Goal: Complete application form

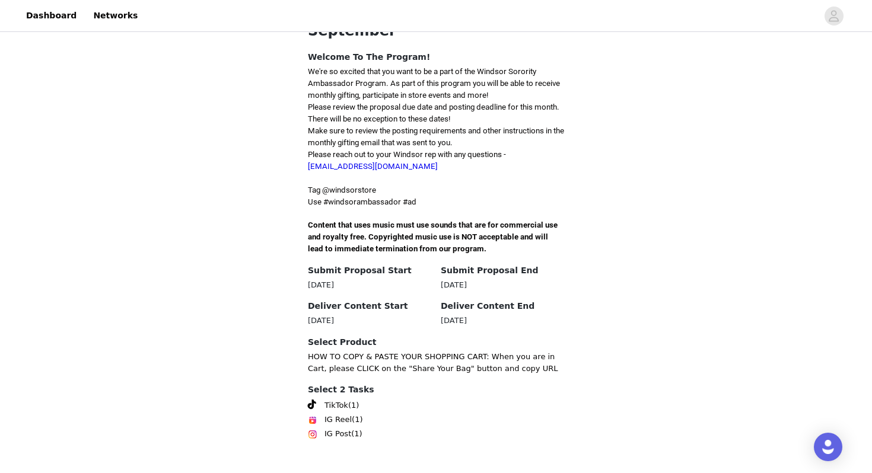
scroll to position [310, 0]
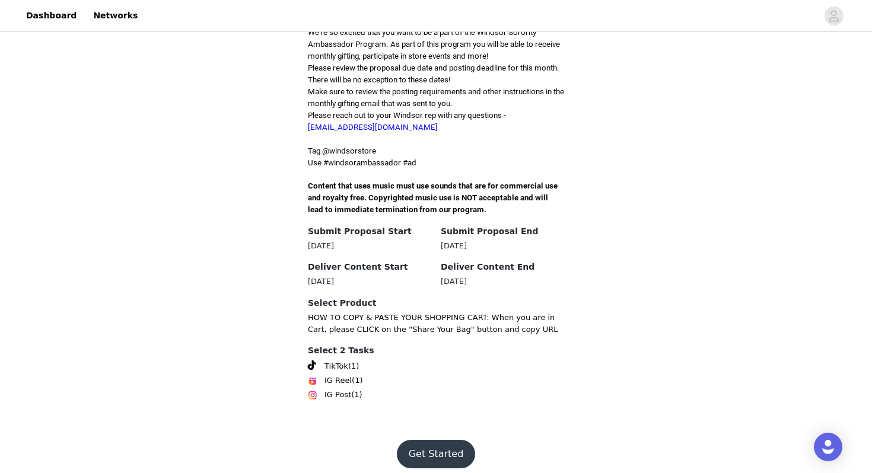
click at [451, 448] on button "Get Started" at bounding box center [436, 454] width 79 height 28
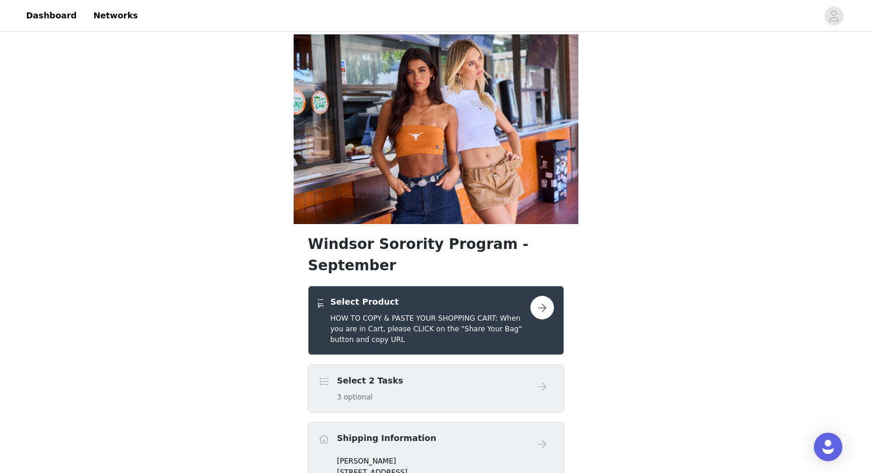
click at [546, 296] on button "button" at bounding box center [542, 308] width 24 height 24
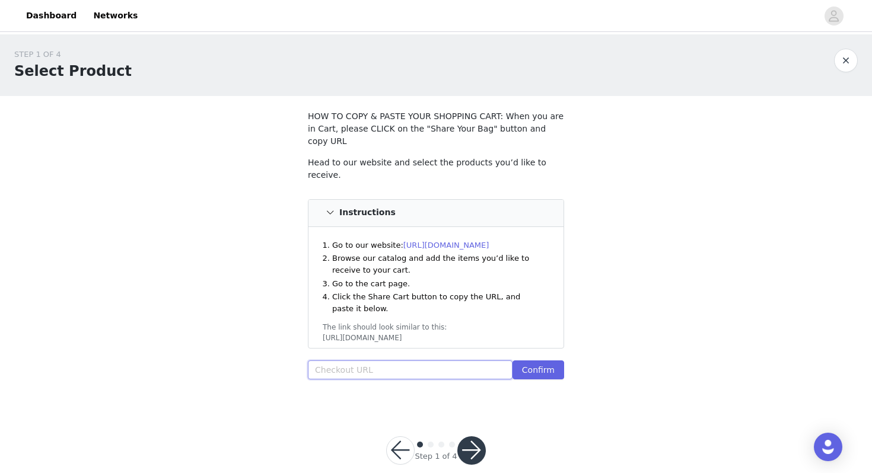
click at [399, 361] on input "text" at bounding box center [410, 370] width 205 height 19
paste input "[URL][DOMAIN_NAME]"
type input "[URL][DOMAIN_NAME]"
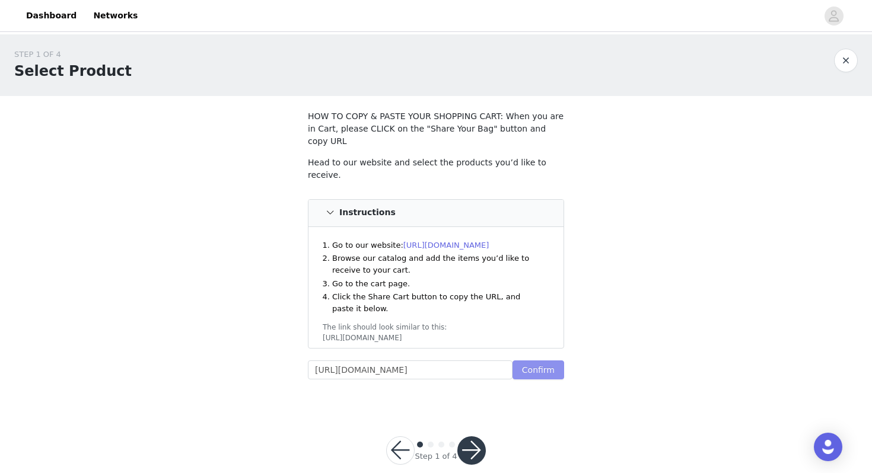
click at [540, 361] on button "Confirm" at bounding box center [538, 370] width 52 height 19
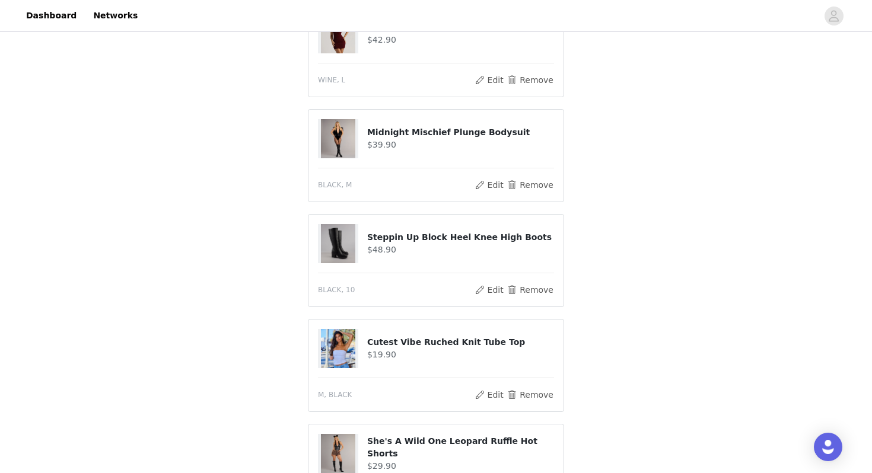
scroll to position [731, 0]
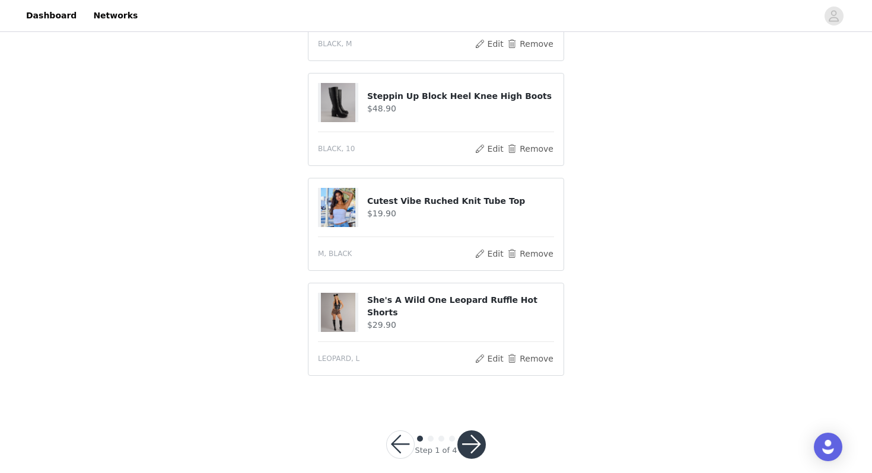
click at [467, 434] on button "button" at bounding box center [471, 445] width 28 height 28
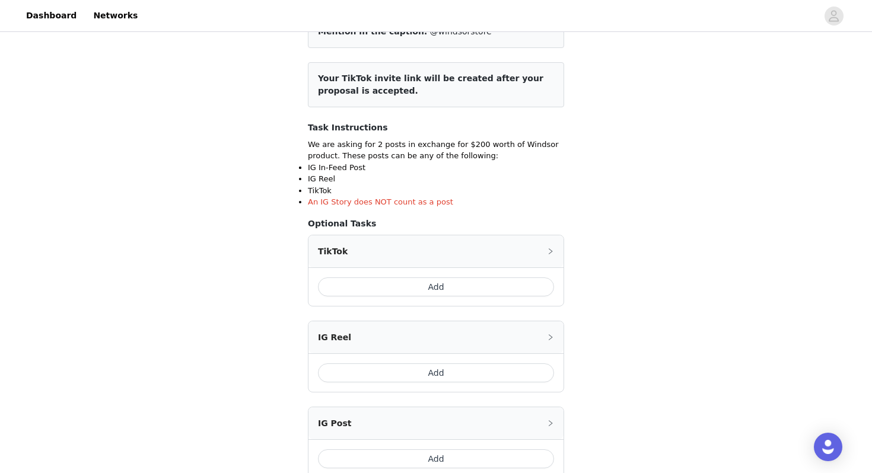
scroll to position [243, 0]
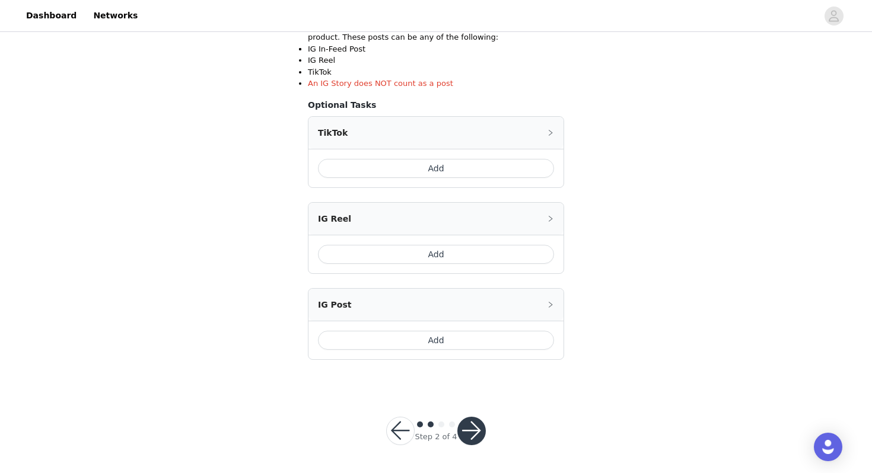
click at [442, 336] on button "Add" at bounding box center [436, 340] width 236 height 19
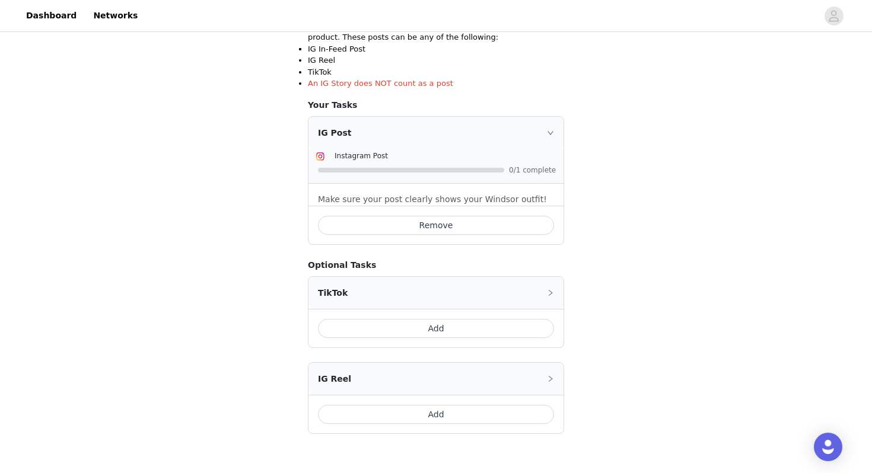
click at [444, 321] on button "Add" at bounding box center [436, 328] width 236 height 19
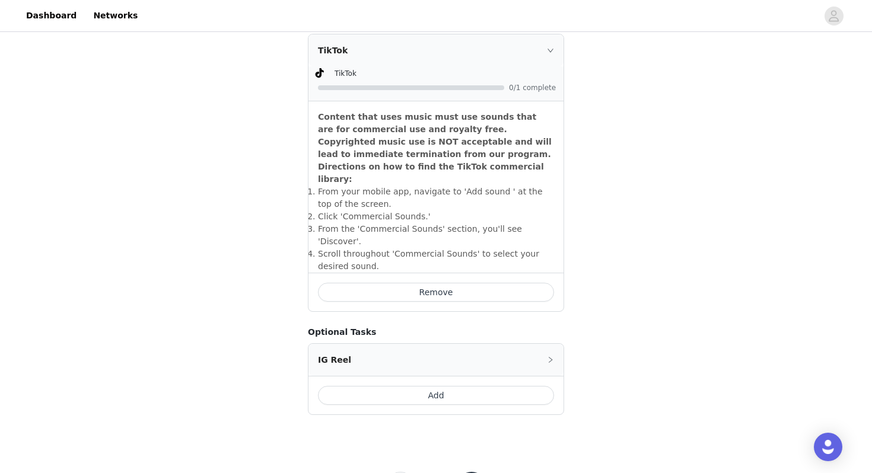
scroll to position [499, 0]
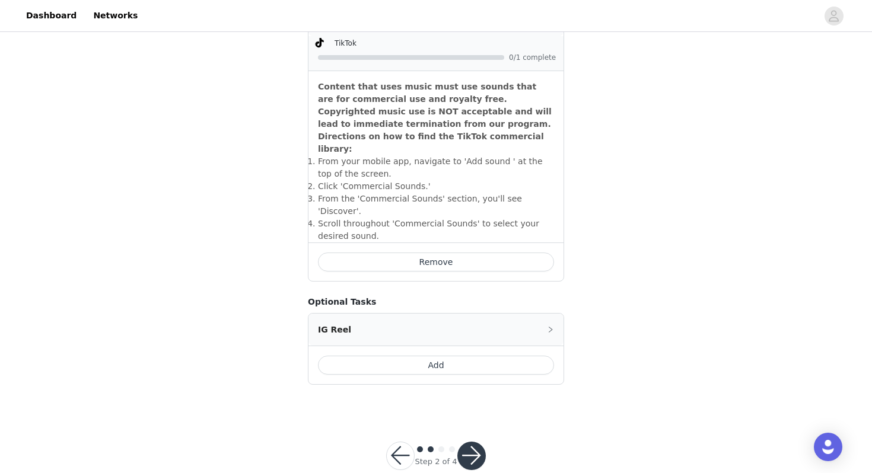
click at [467, 442] on button "button" at bounding box center [471, 456] width 28 height 28
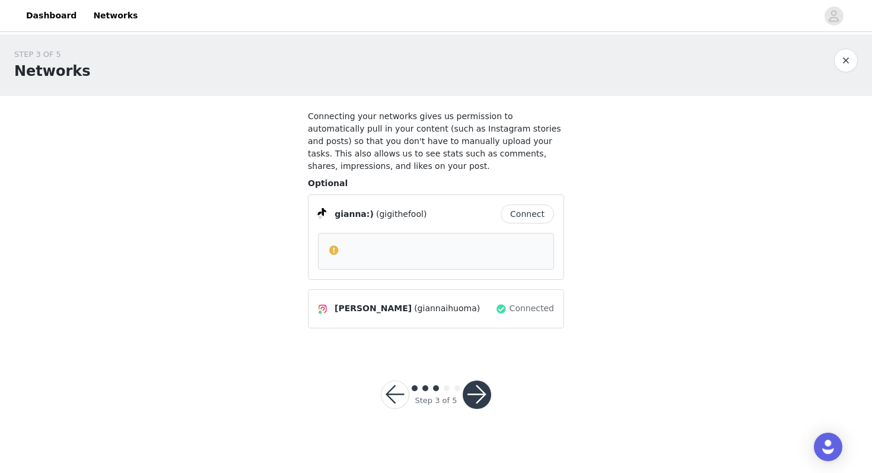
click at [543, 212] on button "Connect" at bounding box center [527, 214] width 53 height 19
click at [387, 393] on button "button" at bounding box center [395, 395] width 28 height 28
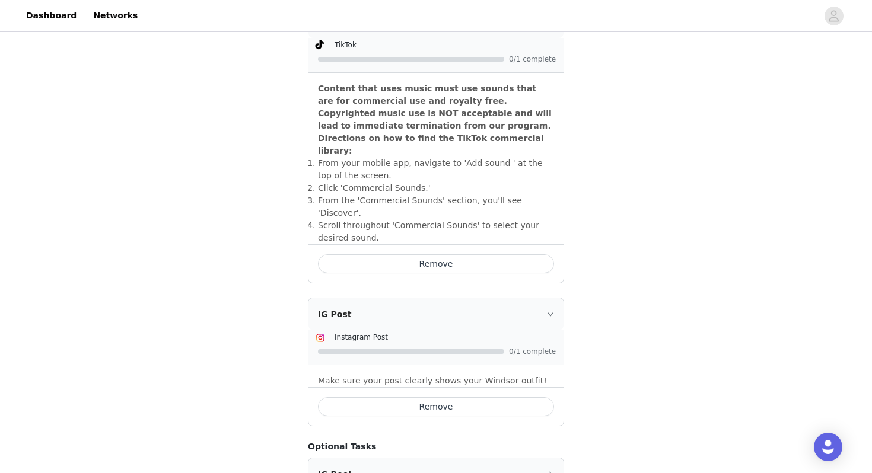
scroll to position [302, 0]
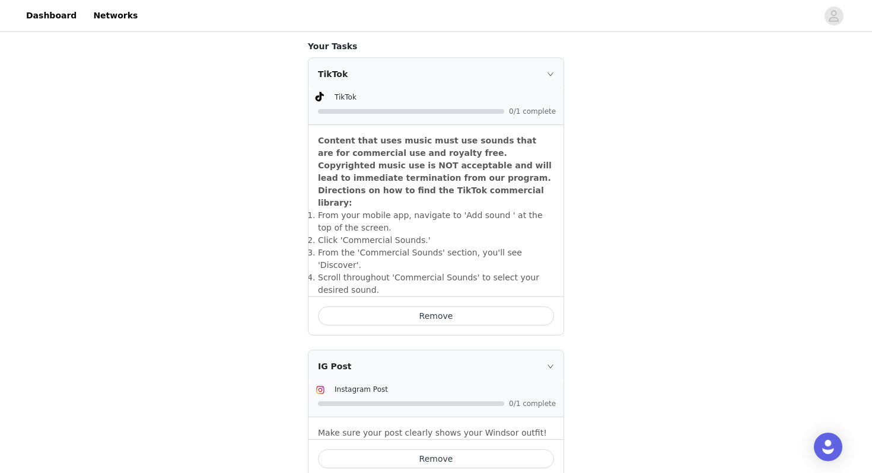
click at [508, 307] on button "Remove" at bounding box center [436, 316] width 236 height 19
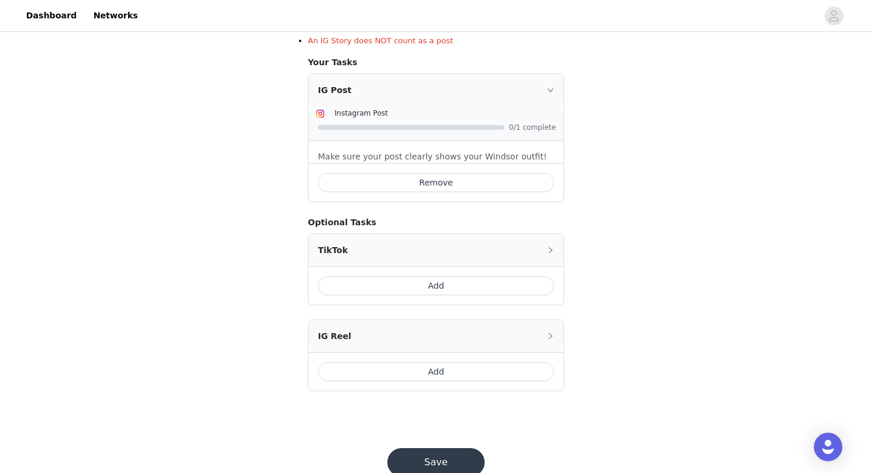
scroll to position [317, 0]
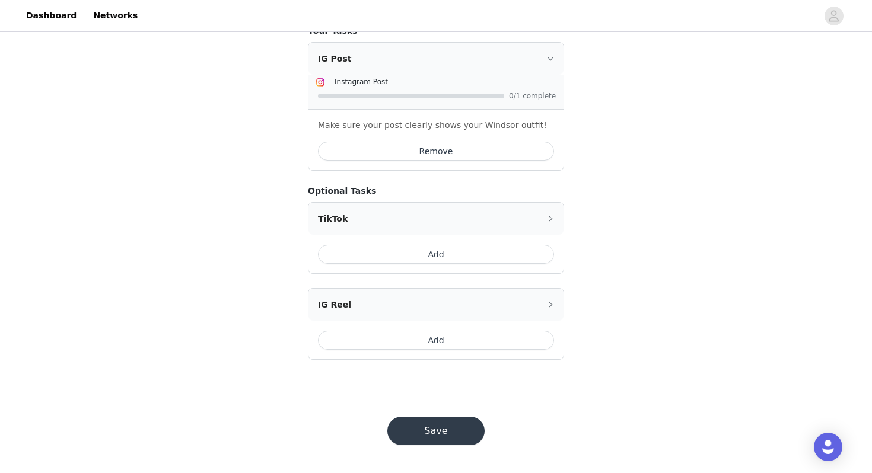
click at [467, 426] on button "Save" at bounding box center [435, 431] width 97 height 28
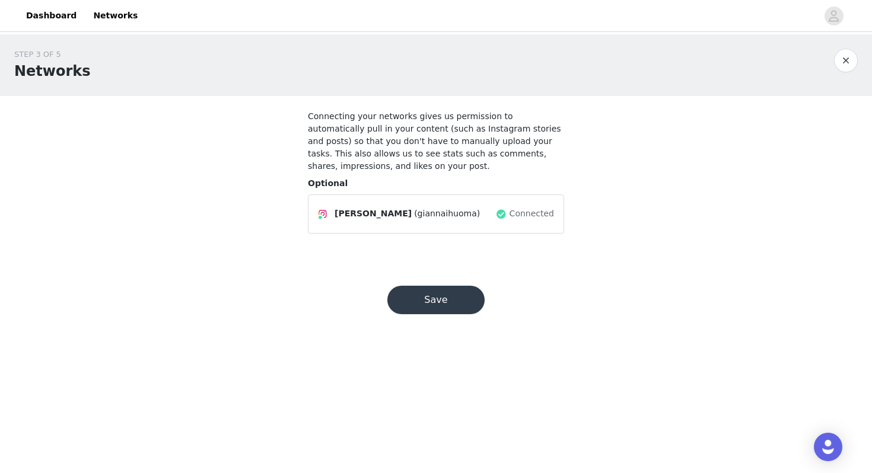
click at [475, 302] on button "Save" at bounding box center [435, 300] width 97 height 28
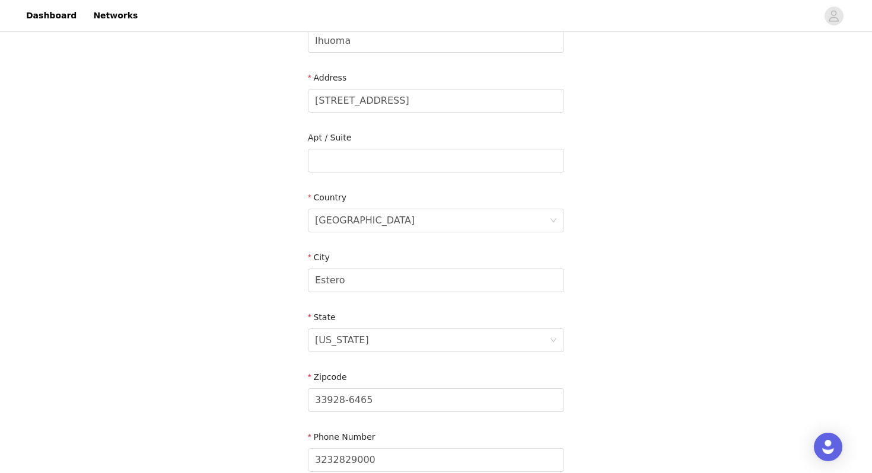
scroll to position [335, 0]
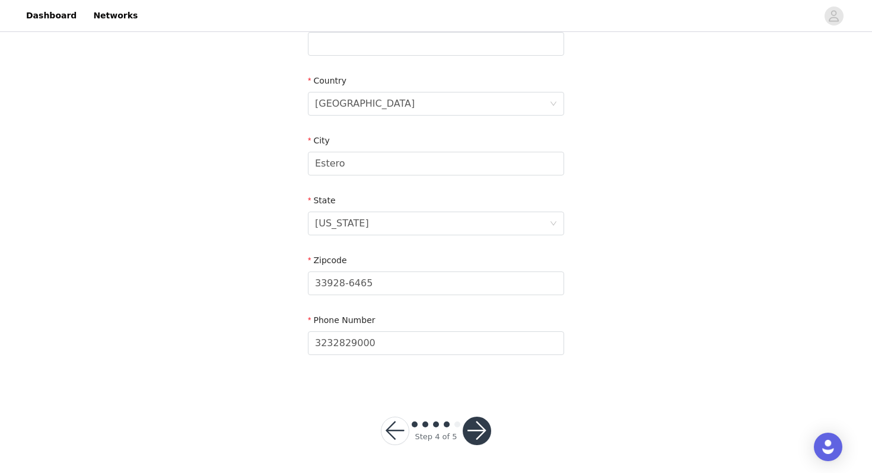
drag, startPoint x: 476, startPoint y: 429, endPoint x: 664, endPoint y: 278, distance: 240.9
click at [664, 279] on div "STEP 4 OF 5 Shipping Information Email [EMAIL_ADDRESS][DOMAIN_NAME] First Name …" at bounding box center [436, 86] width 872 height 775
drag, startPoint x: 461, startPoint y: 348, endPoint x: 279, endPoint y: 341, distance: 182.2
click at [279, 342] on div "STEP 4 OF 5 Shipping Information Email [EMAIL_ADDRESS][DOMAIN_NAME] First Name …" at bounding box center [436, 43] width 872 height 689
type input "6362938346"
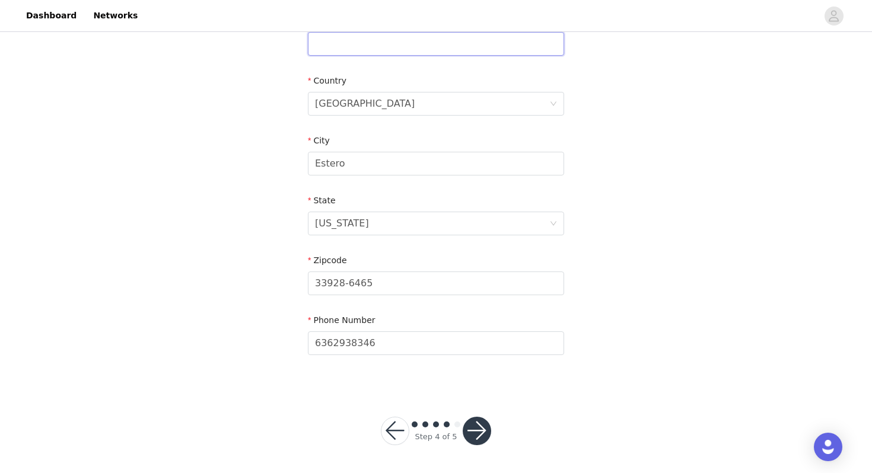
type input "103"
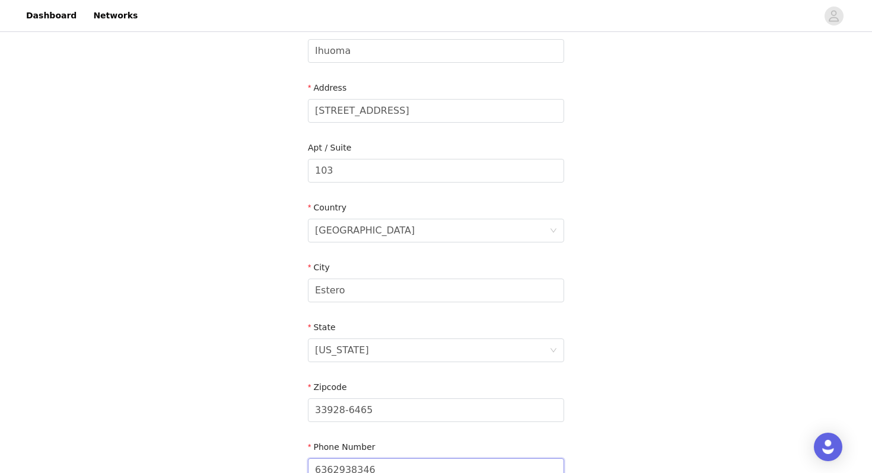
scroll to position [152, 0]
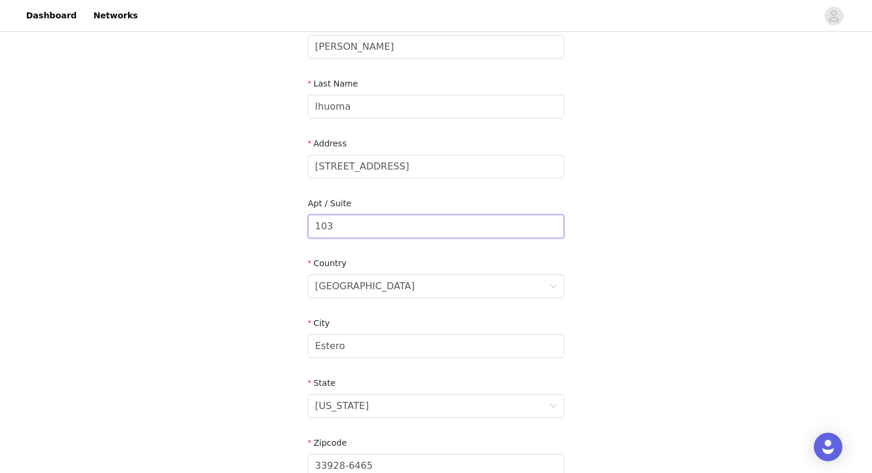
drag, startPoint x: 456, startPoint y: 221, endPoint x: 265, endPoint y: 221, distance: 190.4
click at [265, 220] on div "STEP 4 OF 5 Shipping Information Email [EMAIL_ADDRESS][DOMAIN_NAME] First Name …" at bounding box center [436, 226] width 872 height 689
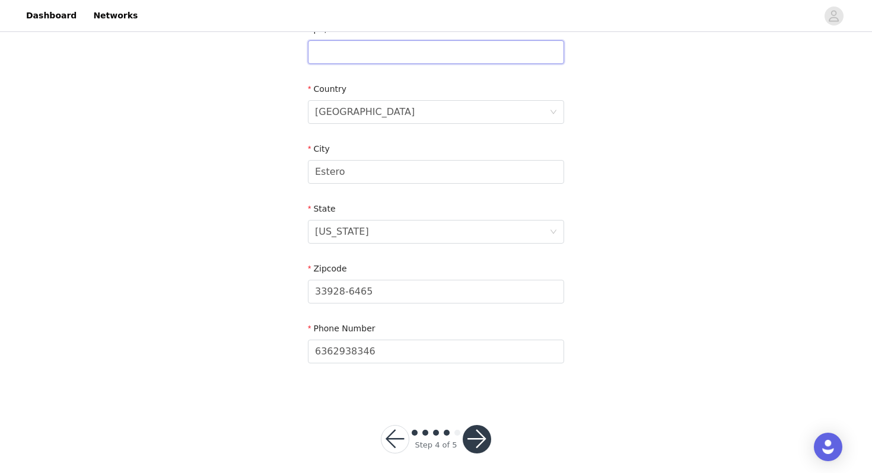
scroll to position [335, 0]
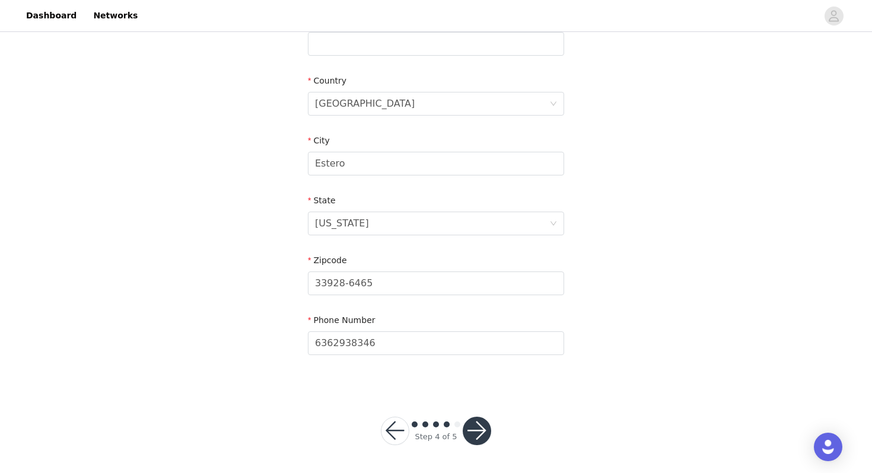
click at [477, 432] on button "button" at bounding box center [477, 431] width 28 height 28
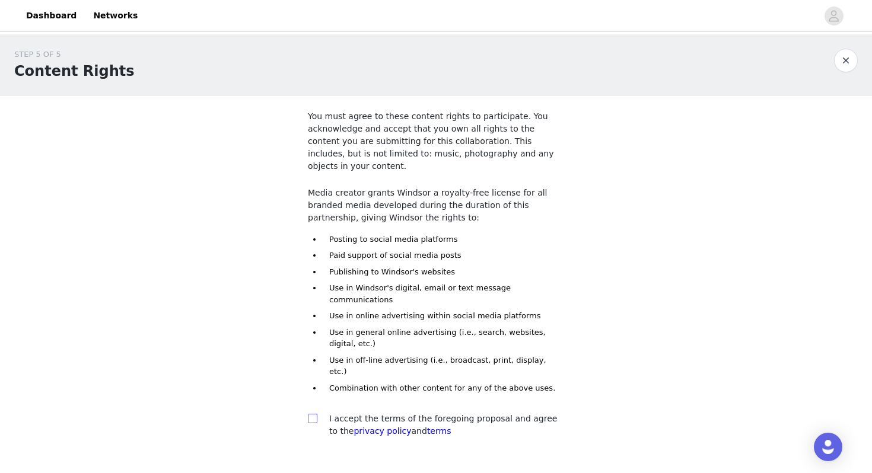
click at [312, 414] on input "checkbox" at bounding box center [312, 418] width 8 height 8
checkbox input "true"
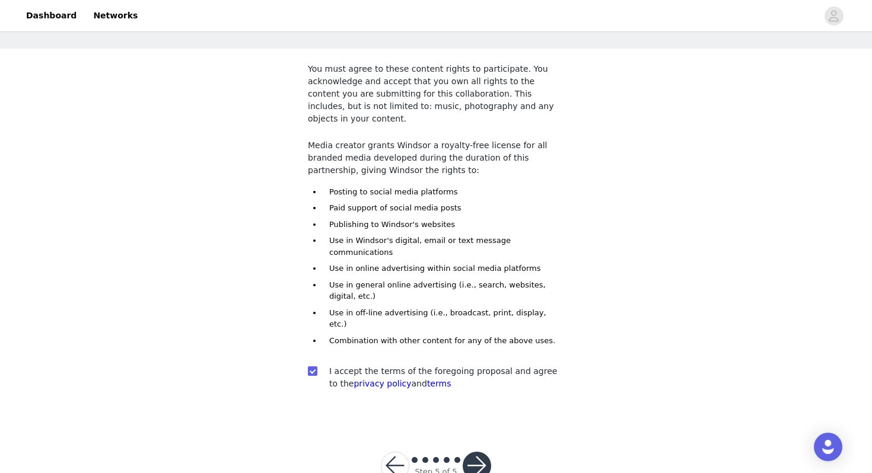
click at [483, 452] on button "button" at bounding box center [477, 466] width 28 height 28
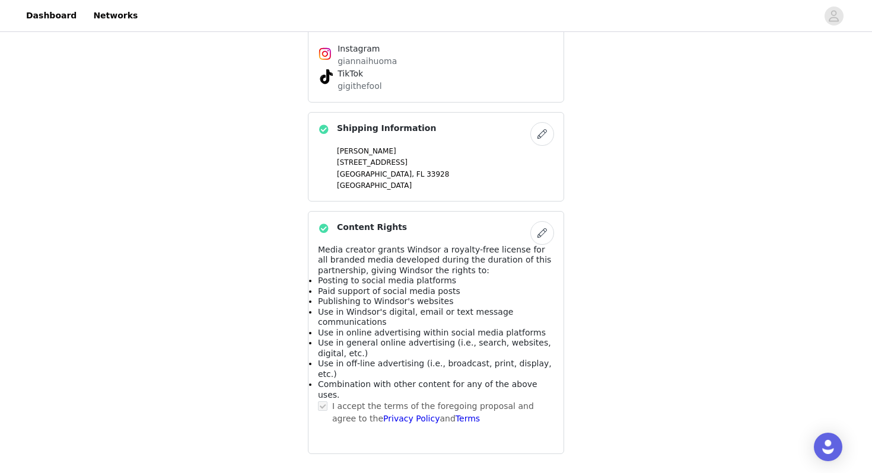
scroll to position [795, 0]
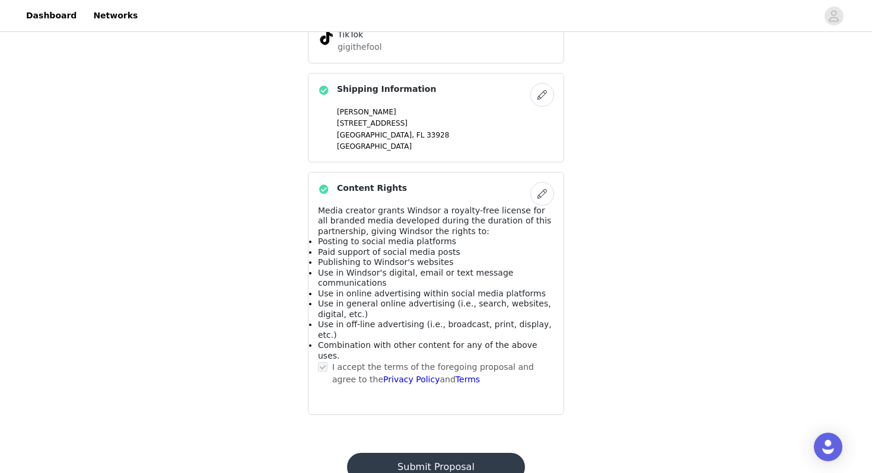
click at [483, 453] on button "Submit Proposal" at bounding box center [435, 467] width 177 height 28
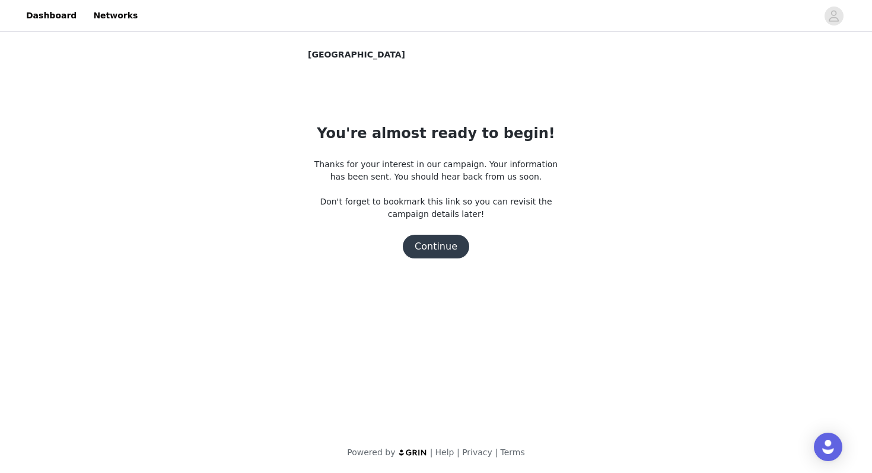
click at [450, 230] on div "You're almost ready to begin! Thanks for your interest in our campaign. Your in…" at bounding box center [436, 191] width 256 height 136
click at [450, 244] on button "Continue" at bounding box center [436, 247] width 66 height 24
